Goal: Navigation & Orientation: Find specific page/section

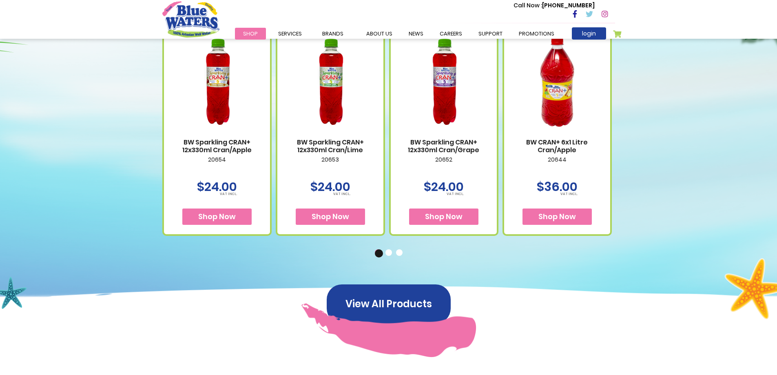
scroll to position [530, 0]
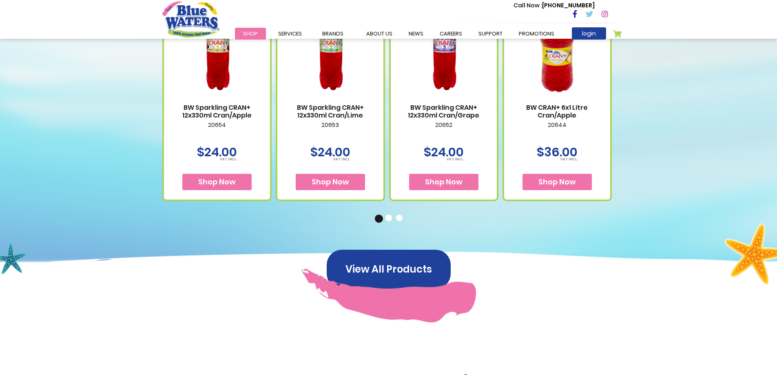
click at [220, 187] on button "Shop Now" at bounding box center [216, 182] width 69 height 16
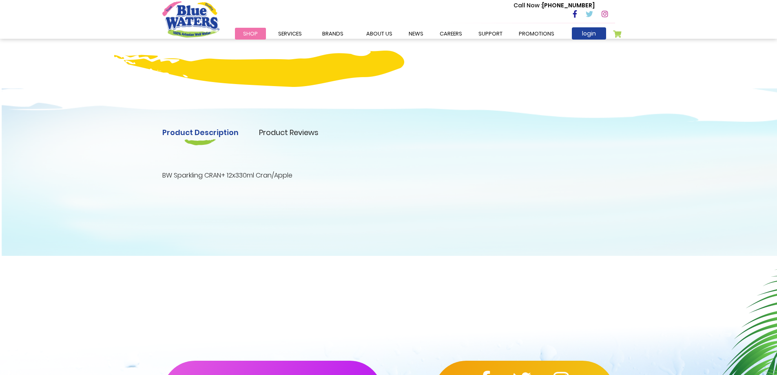
scroll to position [204, 0]
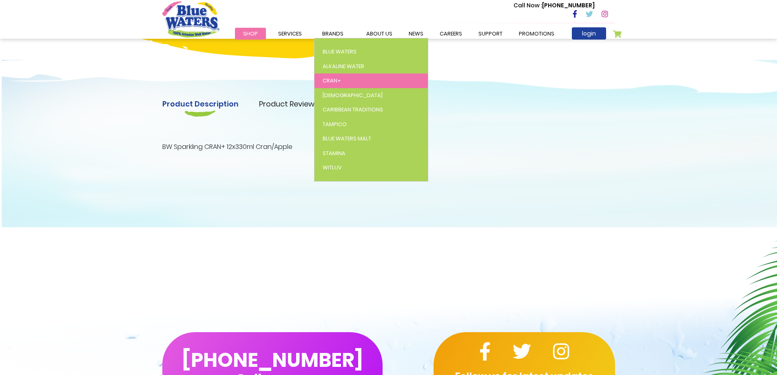
click at [331, 84] on span "Cran+" at bounding box center [332, 81] width 18 height 8
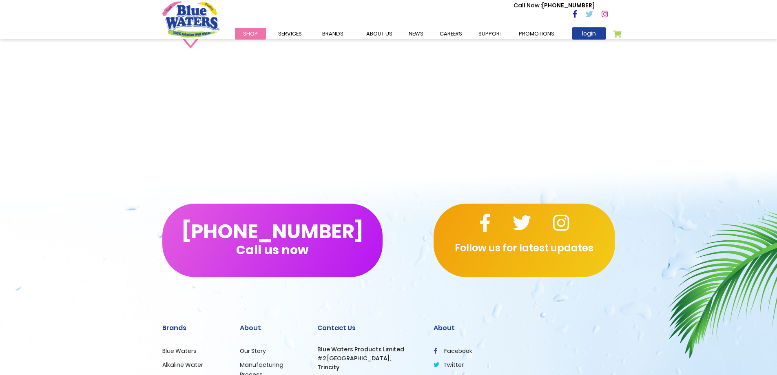
scroll to position [1144, 0]
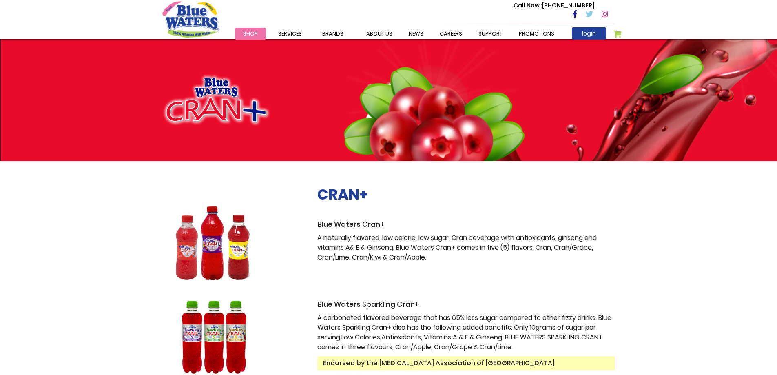
scroll to position [530, 0]
